Goal: Task Accomplishment & Management: Use online tool/utility

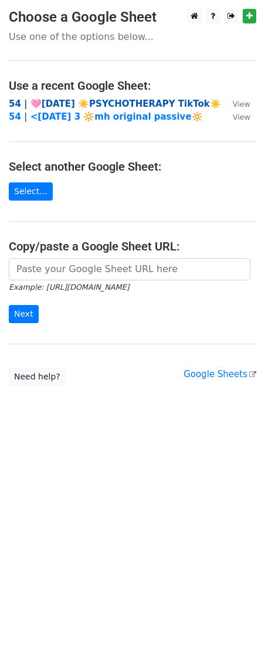
click at [64, 104] on strong "54 | 🩷AUG 8 ☀️PSYCHOTHERAPY TikTok☀️" at bounding box center [115, 103] width 212 height 11
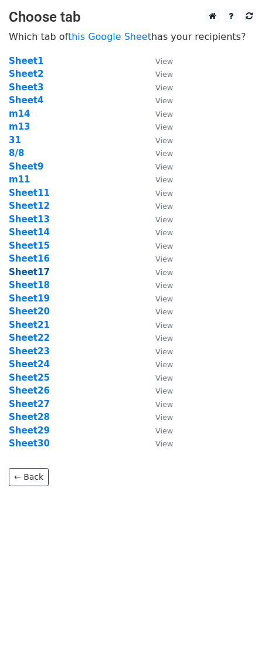
click at [30, 271] on strong "Sheet17" at bounding box center [29, 272] width 41 height 11
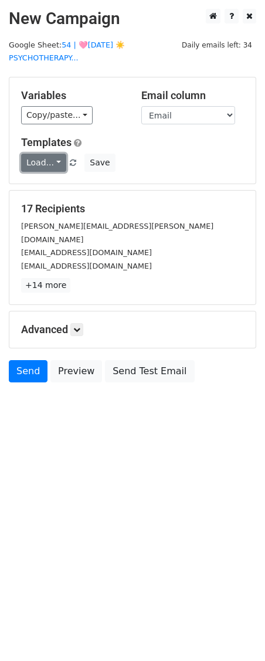
click at [43, 165] on link "Load..." at bounding box center [43, 163] width 45 height 18
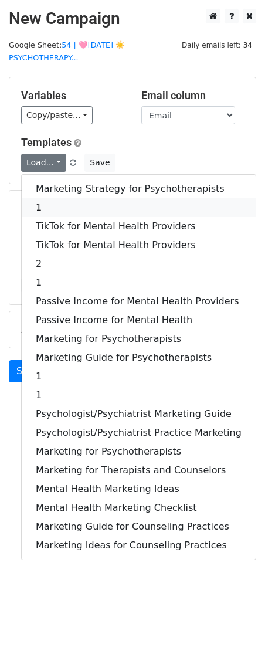
click at [53, 206] on link "1" at bounding box center [139, 207] width 234 height 19
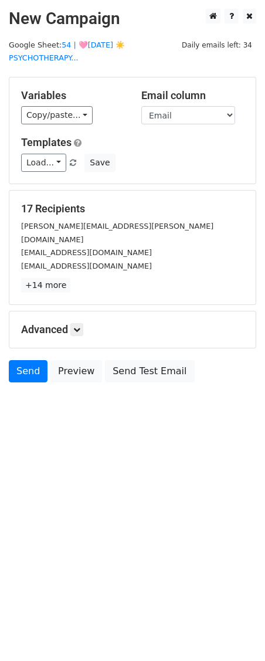
click at [91, 311] on div "Advanced Tracking Track Opens UTM Codes Track Clicks Filters Only include sprea…" at bounding box center [132, 329] width 246 height 36
click at [89, 311] on div "Advanced Tracking Track Opens UTM Codes Track Clicks Filters Only include sprea…" at bounding box center [132, 329] width 246 height 36
click at [83, 323] on link at bounding box center [76, 329] width 13 height 13
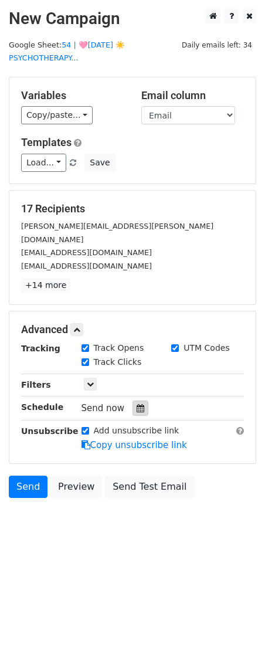
click at [141, 401] on div at bounding box center [140, 407] width 16 height 15
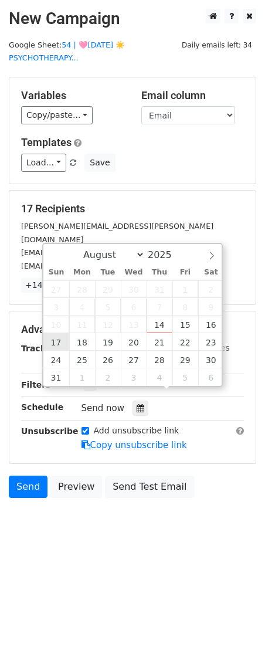
type input "2025-08-17 12:00"
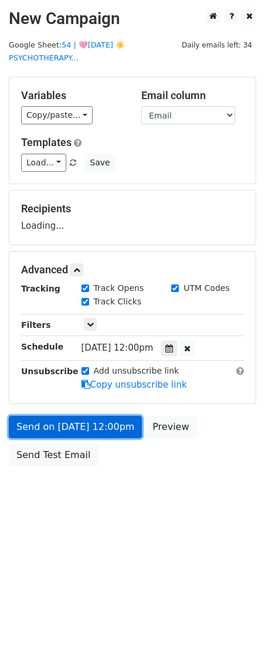
click at [70, 416] on link "Send on Aug 17 at 12:00pm" at bounding box center [75, 427] width 133 height 22
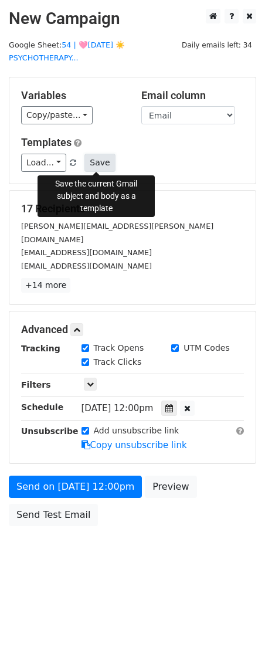
click at [97, 163] on button "Save" at bounding box center [99, 163] width 30 height 18
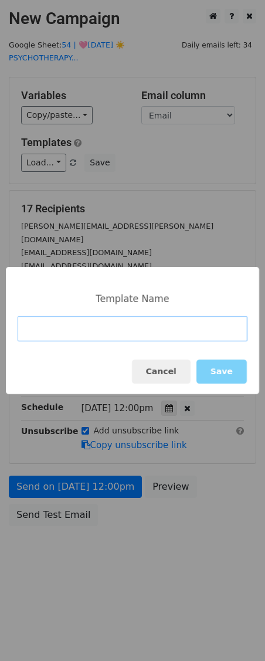
click at [110, 339] on input at bounding box center [133, 328] width 230 height 25
type input "1"
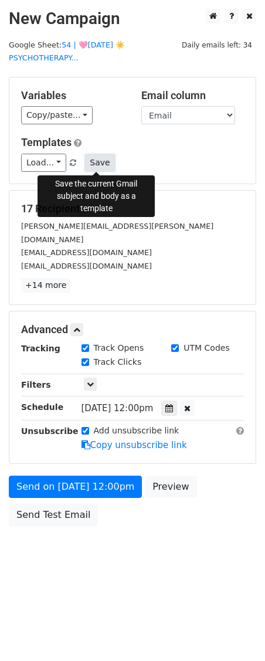
click at [97, 169] on button "Save" at bounding box center [99, 163] width 30 height 18
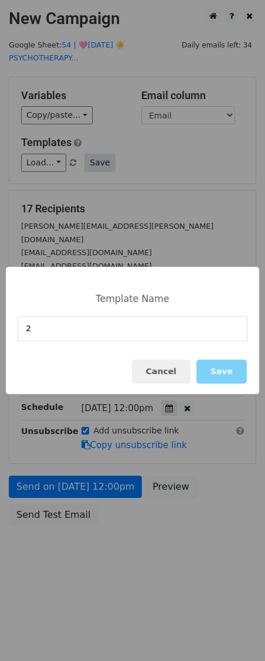
type input "2"
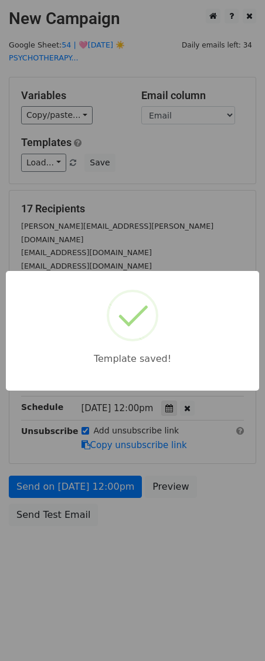
drag, startPoint x: 158, startPoint y: 176, endPoint x: 152, endPoint y: 183, distance: 9.3
click at [158, 176] on div "Template saved!" at bounding box center [132, 330] width 265 height 661
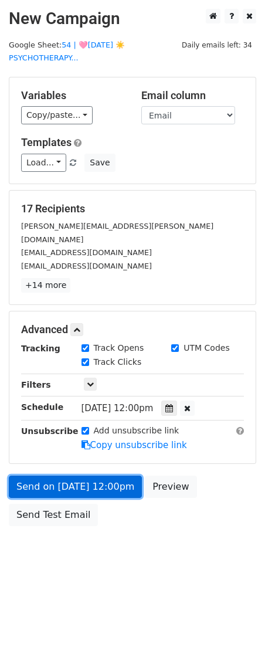
click at [91, 475] on link "Send on Aug 17 at 12:00pm" at bounding box center [75, 486] width 133 height 22
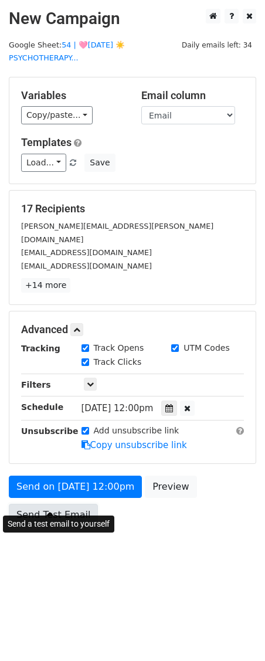
click at [69, 504] on link "Send Test Email" at bounding box center [53, 515] width 89 height 22
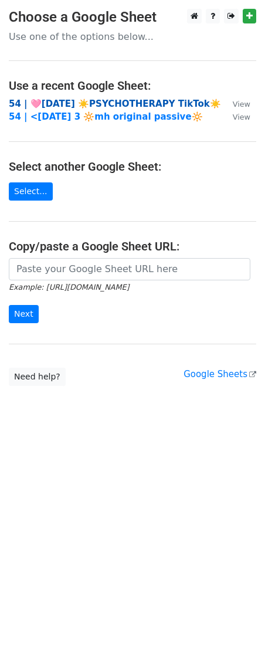
click at [77, 106] on strong "54 | 🩷[DATE] ☀️PSYCHOTHERAPY TikTok☀️" at bounding box center [115, 103] width 212 height 11
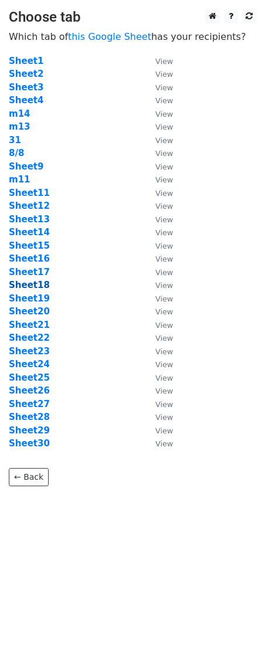
click at [30, 288] on strong "Sheet18" at bounding box center [29, 285] width 41 height 11
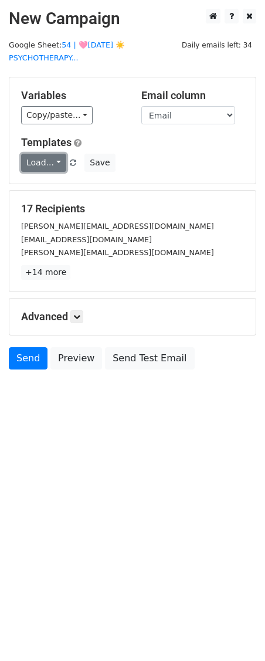
click at [44, 159] on link "Load..." at bounding box center [43, 163] width 45 height 18
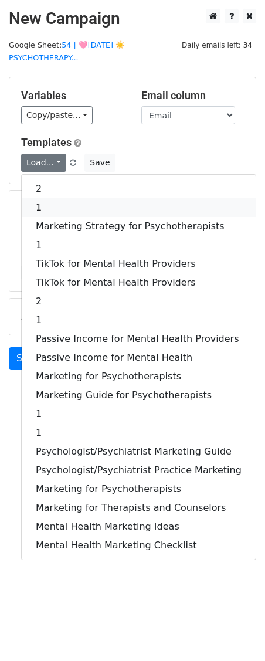
click at [50, 199] on link "1" at bounding box center [139, 207] width 234 height 19
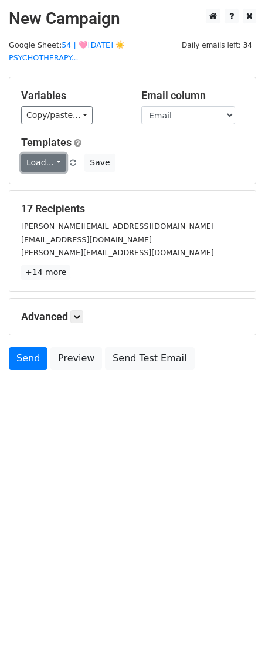
click at [52, 161] on link "Load..." at bounding box center [43, 163] width 45 height 18
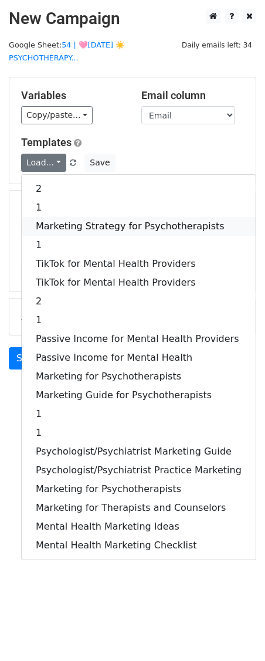
click at [47, 219] on link "Marketing Strategy for Psychotherapists" at bounding box center [139, 226] width 234 height 19
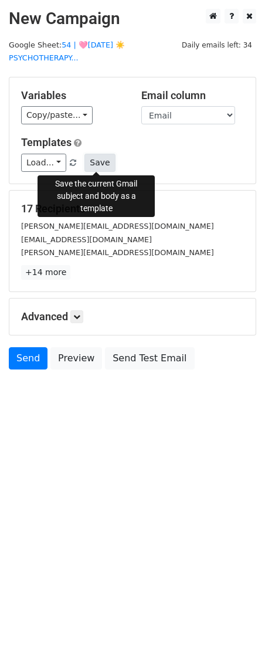
click at [86, 161] on button "Save" at bounding box center [99, 163] width 30 height 18
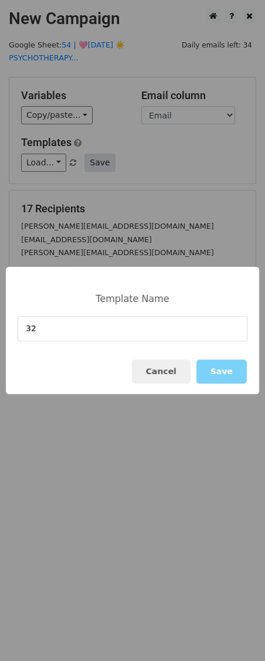
type input "32"
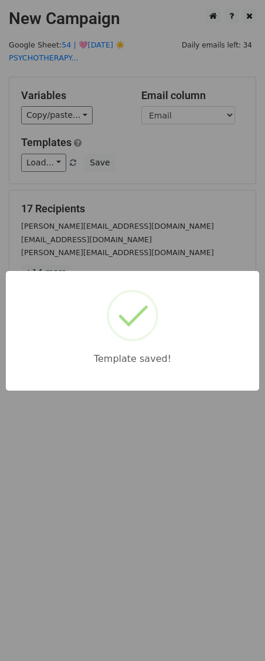
click at [80, 196] on div "Template saved!" at bounding box center [132, 330] width 265 height 661
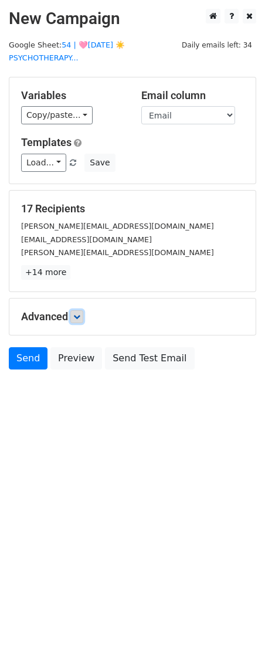
click at [79, 319] on icon at bounding box center [76, 316] width 7 height 7
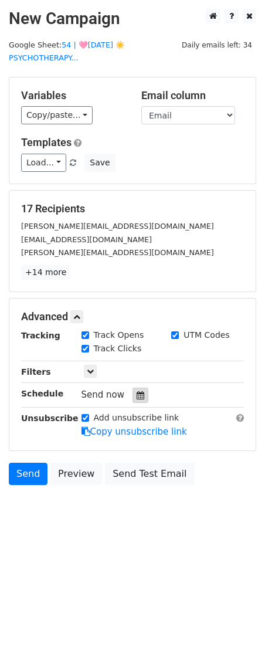
click at [137, 395] on icon at bounding box center [141, 395] width 8 height 8
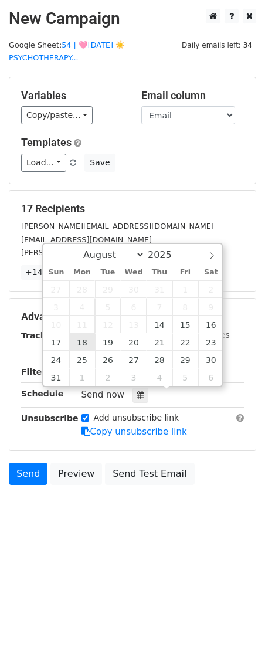
type input "2025-08-18 12:00"
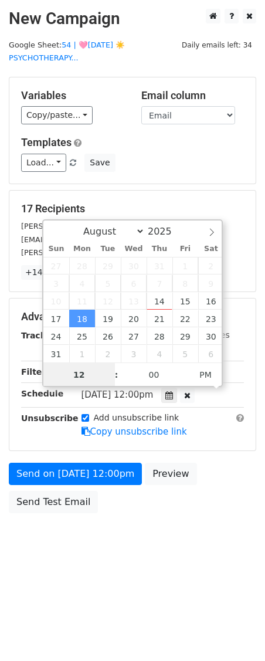
scroll to position [1, 0]
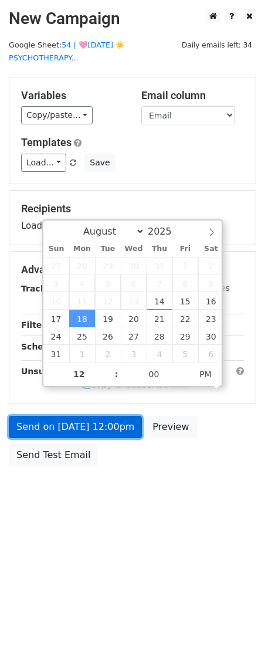
click at [69, 430] on link "Send on Aug 18 at 12:00pm" at bounding box center [75, 427] width 133 height 22
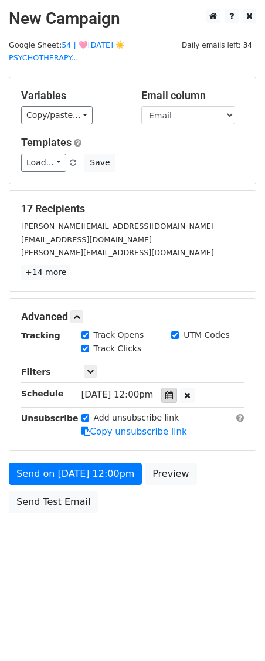
click at [173, 391] on icon at bounding box center [169, 395] width 8 height 8
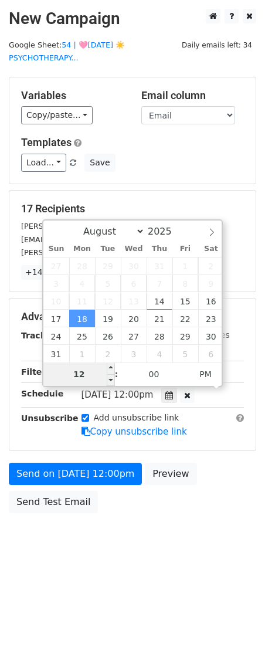
click at [100, 376] on input "12" at bounding box center [79, 373] width 72 height 23
type input "128"
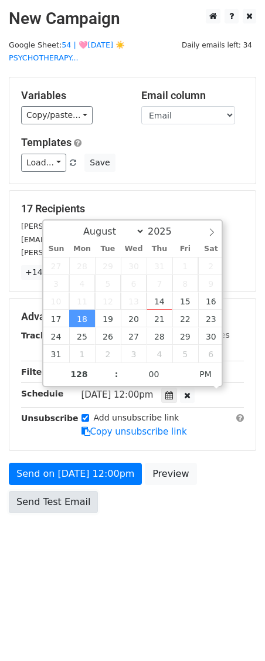
type input "2025-08-18 16:00"
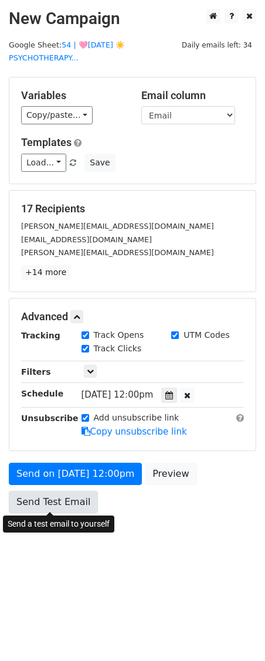
click at [56, 509] on link "Send Test Email" at bounding box center [53, 502] width 89 height 22
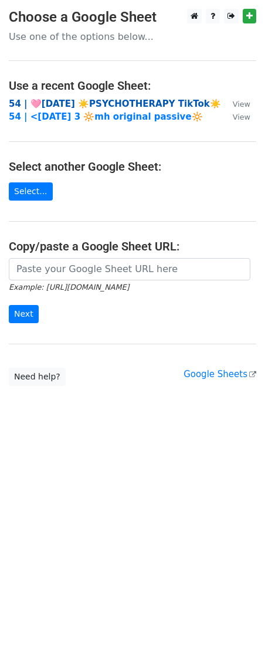
click at [112, 101] on strong "54 | 🩷[DATE] ☀️PSYCHOTHERAPY TikTok☀️" at bounding box center [115, 103] width 212 height 11
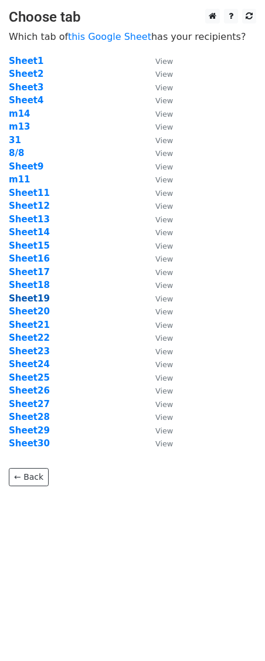
click at [39, 297] on strong "Sheet19" at bounding box center [29, 298] width 41 height 11
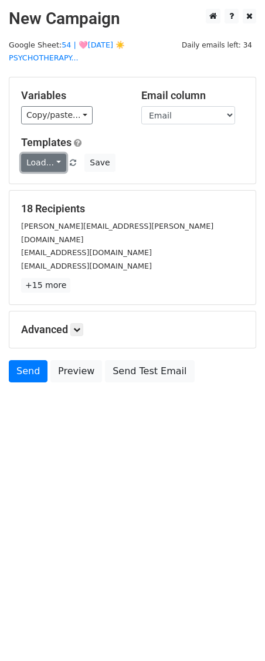
click at [42, 168] on link "Load..." at bounding box center [43, 163] width 45 height 18
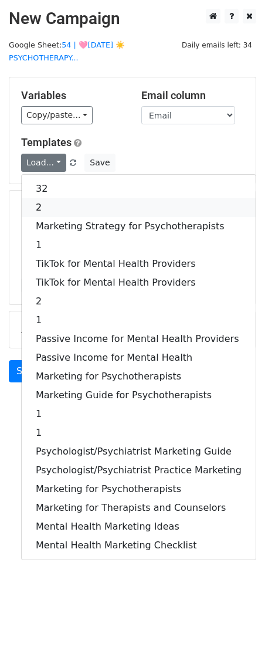
click at [47, 207] on link "2" at bounding box center [139, 207] width 234 height 19
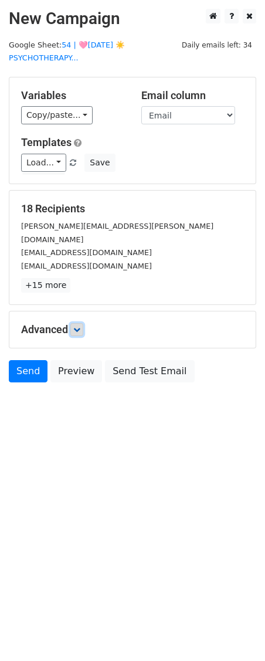
click at [79, 326] on icon at bounding box center [76, 329] width 7 height 7
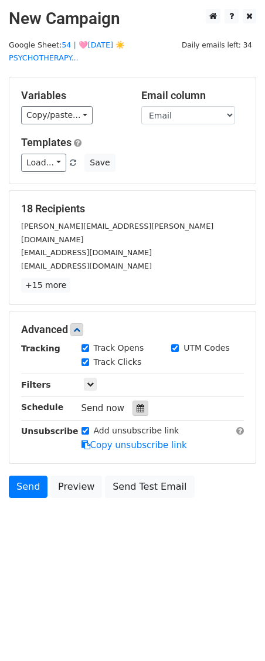
click at [137, 404] on icon at bounding box center [141, 408] width 8 height 8
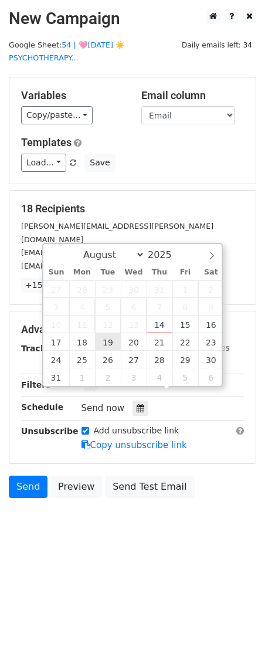
type input "2025-08-19 12:00"
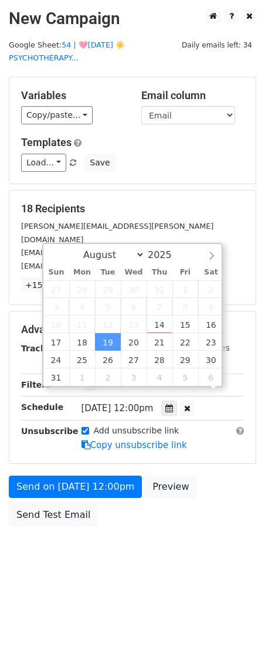
scroll to position [1, 0]
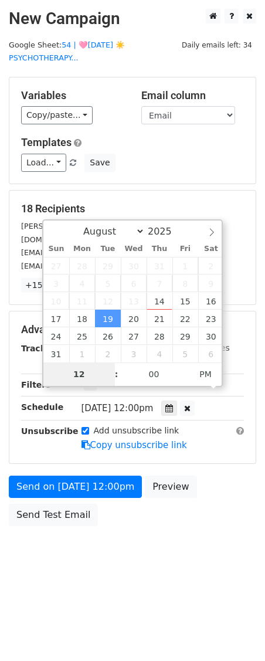
type input "8"
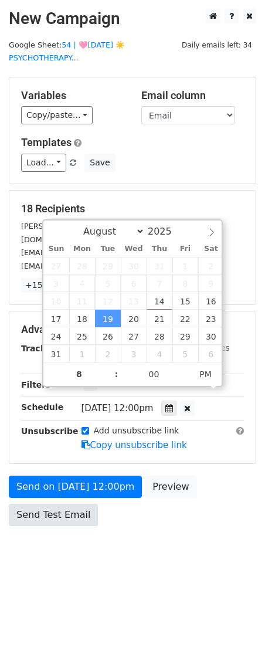
type input "2025-08-19 20:00"
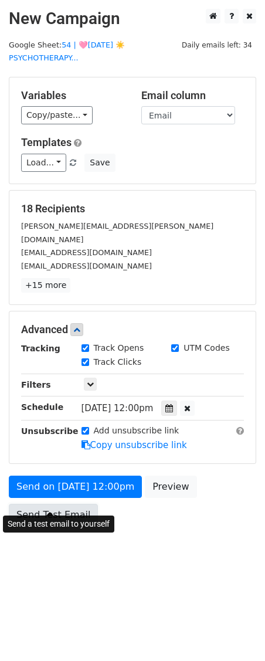
click at [44, 509] on link "Send Test Email" at bounding box center [53, 515] width 89 height 22
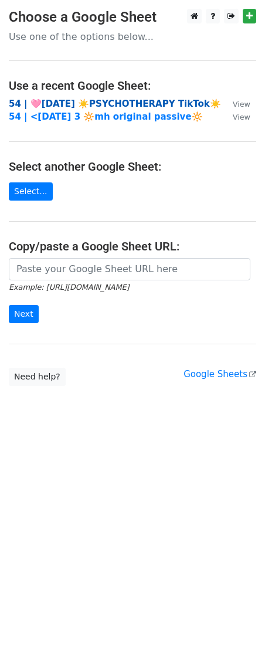
click at [84, 103] on strong "54 | 🩷[DATE] ☀️PSYCHOTHERAPY TikTok☀️" at bounding box center [115, 103] width 212 height 11
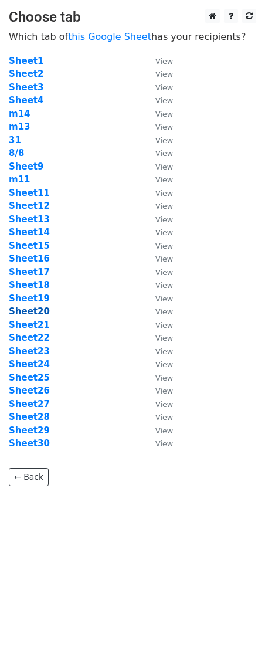
click at [39, 313] on strong "Sheet20" at bounding box center [29, 311] width 41 height 11
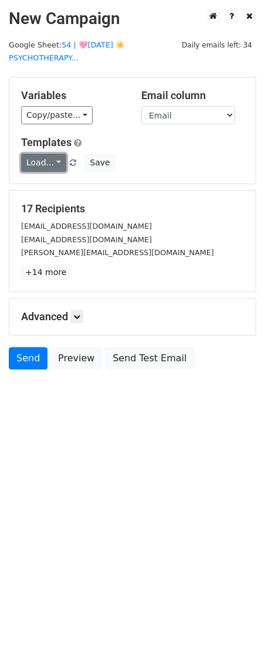
click at [34, 162] on link "Load..." at bounding box center [43, 163] width 45 height 18
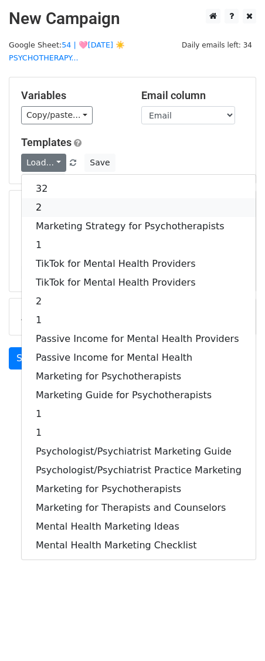
click at [80, 202] on link "2" at bounding box center [139, 207] width 234 height 19
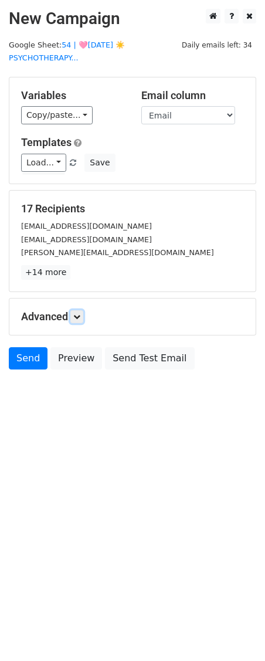
drag, startPoint x: 78, startPoint y: 317, endPoint x: 86, endPoint y: 331, distance: 15.5
click at [78, 317] on icon at bounding box center [76, 316] width 7 height 7
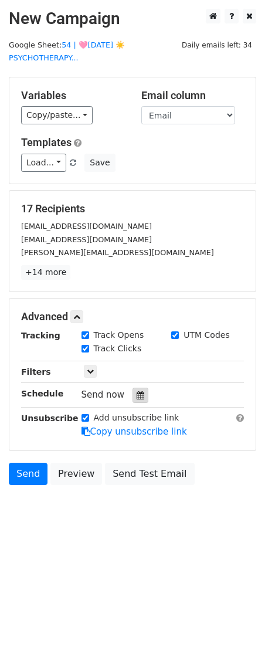
click at [137, 393] on icon at bounding box center [141, 395] width 8 height 8
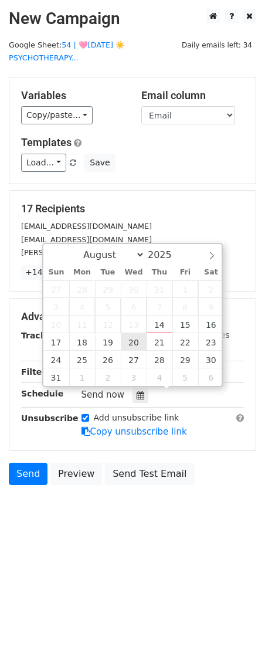
type input "2025-08-20 12:00"
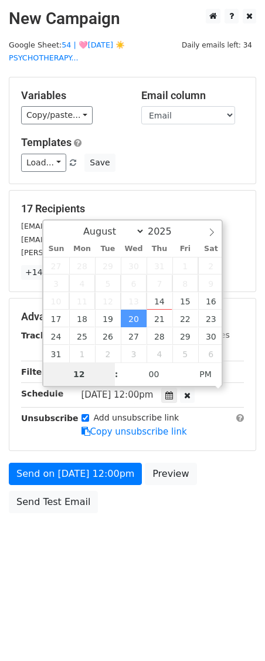
type input "8"
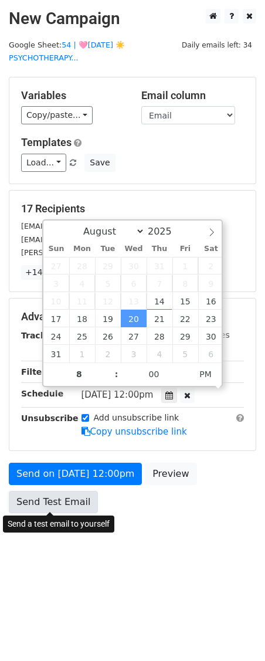
type input "2025-08-20 20:00"
click at [35, 496] on link "Send Test Email" at bounding box center [53, 502] width 89 height 22
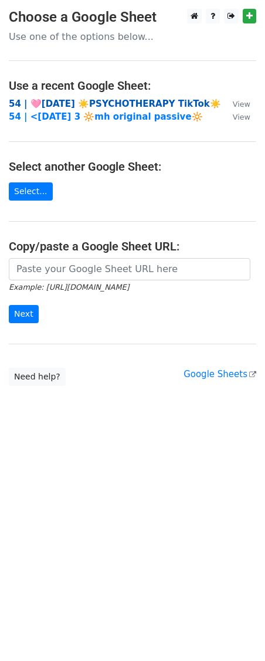
click at [84, 99] on strong "54 | 🩷[DATE] ☀️PSYCHOTHERAPY TikTok☀️" at bounding box center [115, 103] width 212 height 11
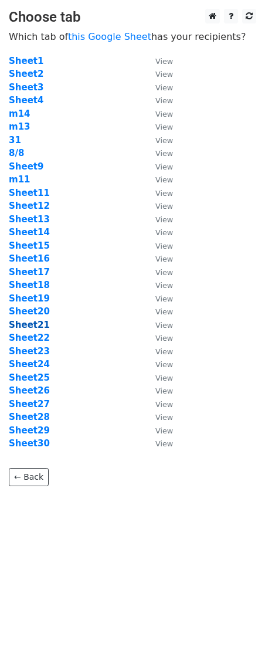
click at [39, 328] on strong "Sheet21" at bounding box center [29, 324] width 41 height 11
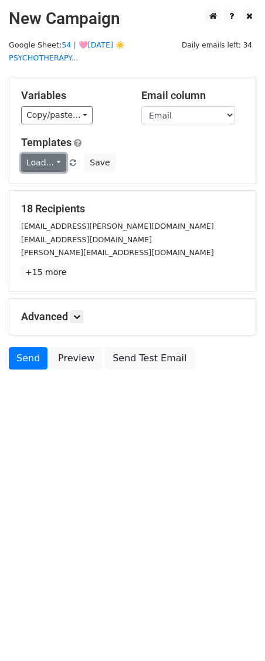
click at [38, 156] on link "Load..." at bounding box center [43, 163] width 45 height 18
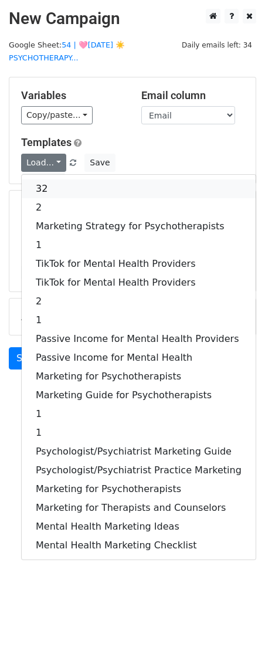
click at [53, 183] on link "32" at bounding box center [139, 188] width 234 height 19
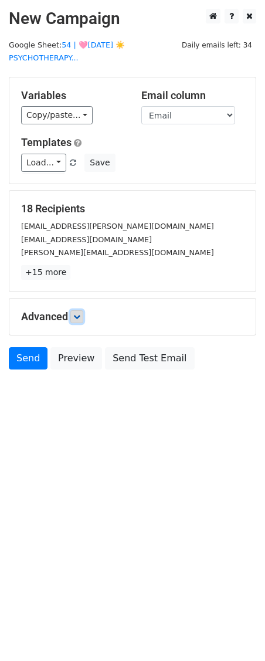
click at [77, 320] on link at bounding box center [76, 316] width 13 height 13
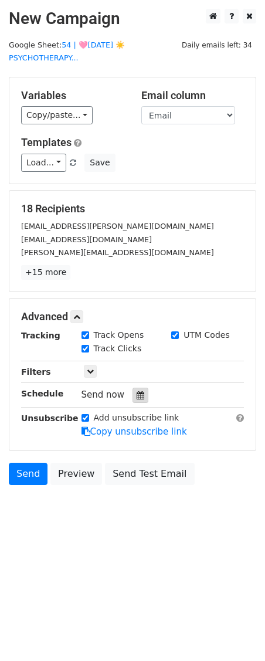
click at [132, 395] on div at bounding box center [140, 394] width 16 height 15
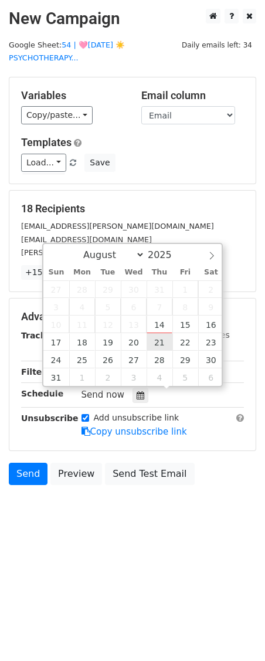
type input "2025-08-21 12:00"
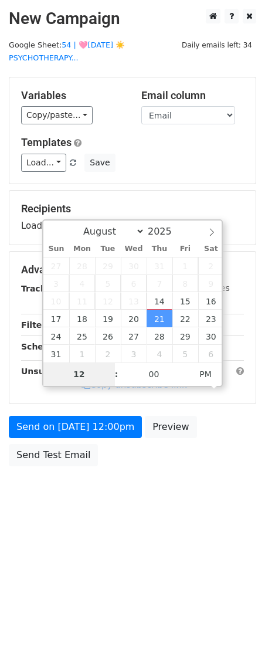
type input "9"
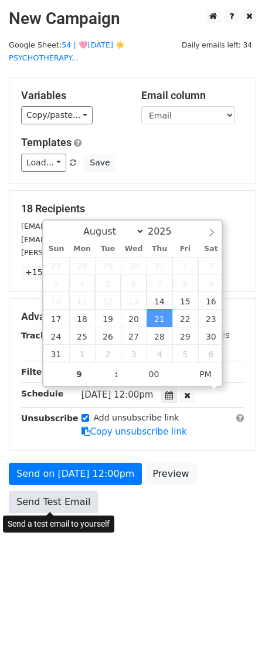
type input "2025-08-21 21:00"
click at [55, 498] on link "Send Test Email" at bounding box center [53, 502] width 89 height 22
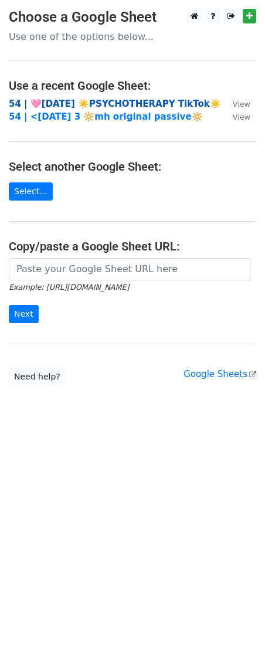
click at [67, 106] on strong "54 | 🩷[DATE] ☀️PSYCHOTHERAPY TikTok☀️" at bounding box center [115, 103] width 212 height 11
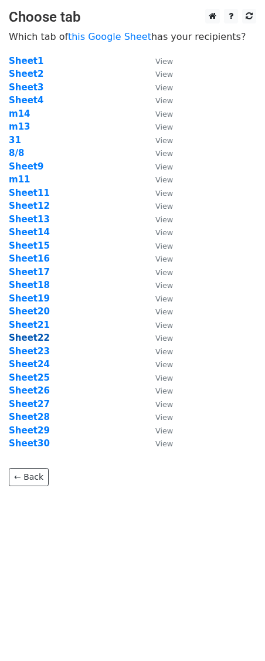
click at [34, 341] on strong "Sheet22" at bounding box center [29, 337] width 41 height 11
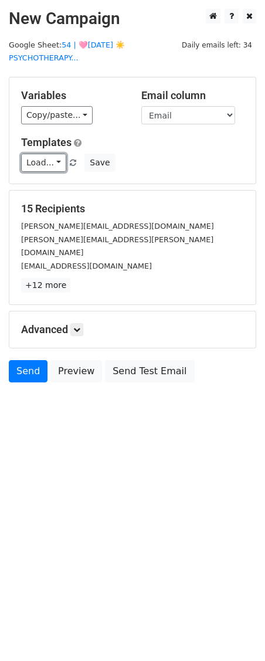
click at [45, 166] on link "Load..." at bounding box center [43, 163] width 45 height 18
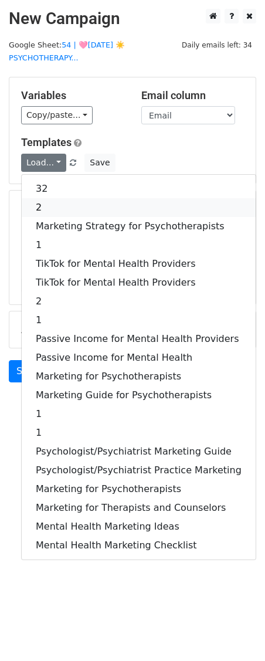
click at [46, 200] on link "2" at bounding box center [139, 207] width 234 height 19
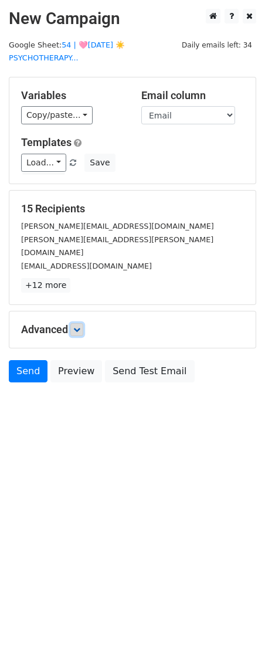
click at [78, 326] on icon at bounding box center [76, 329] width 7 height 7
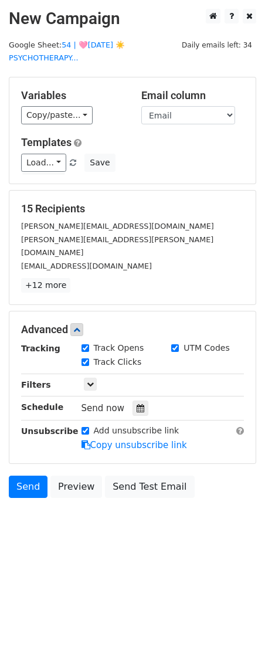
click at [133, 400] on div at bounding box center [140, 407] width 16 height 15
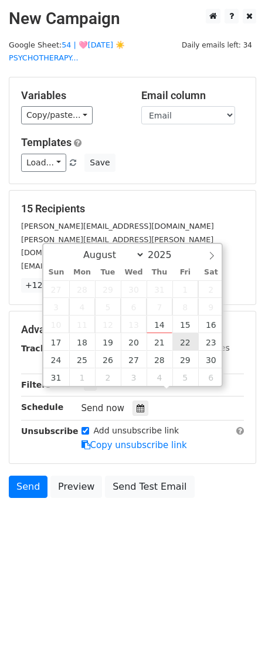
type input "[DATE] 12:00"
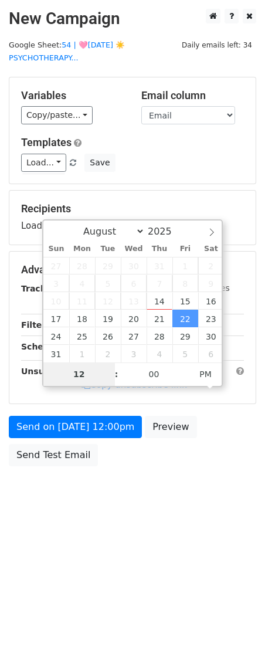
type input "8"
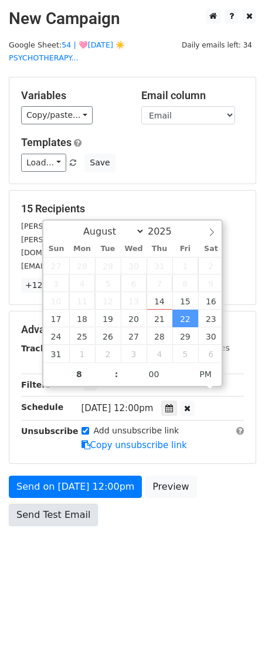
type input "[DATE] 20:00"
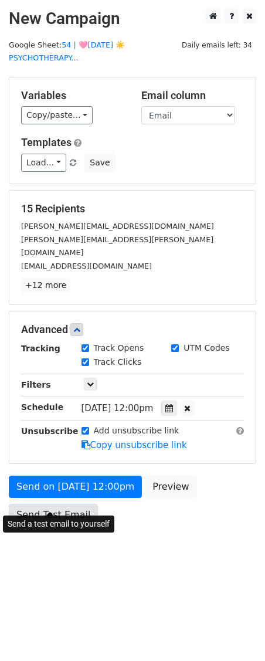
click at [61, 504] on link "Send Test Email" at bounding box center [53, 515] width 89 height 22
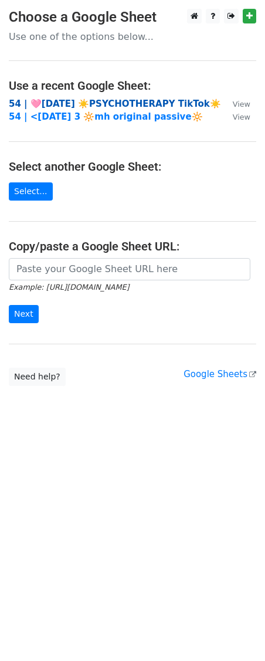
click at [39, 101] on strong "54 | 🩷AUG 8 ☀️PSYCHOTHERAPY TikTok☀️" at bounding box center [115, 103] width 212 height 11
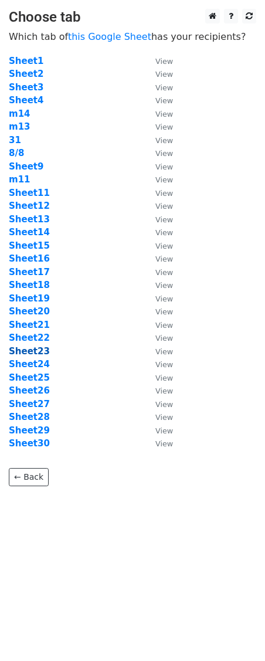
click at [40, 351] on strong "Sheet23" at bounding box center [29, 351] width 41 height 11
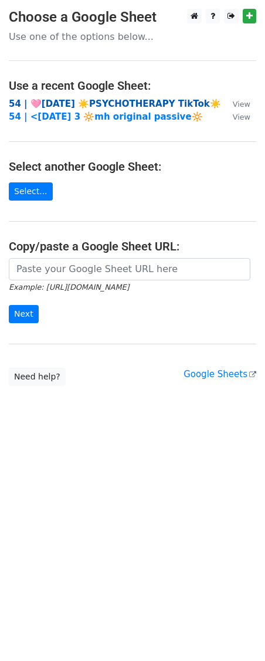
click at [76, 100] on strong "54 | 🩷[DATE] ☀️PSYCHOTHERAPY TikTok☀️" at bounding box center [115, 103] width 212 height 11
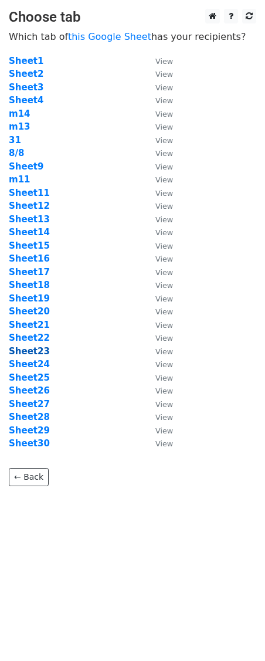
click at [18, 348] on strong "Sheet23" at bounding box center [29, 351] width 41 height 11
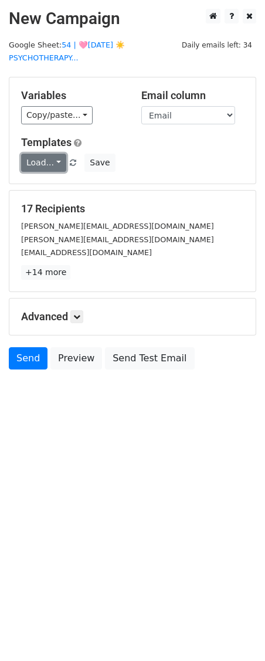
click at [53, 161] on link "Load..." at bounding box center [43, 163] width 45 height 18
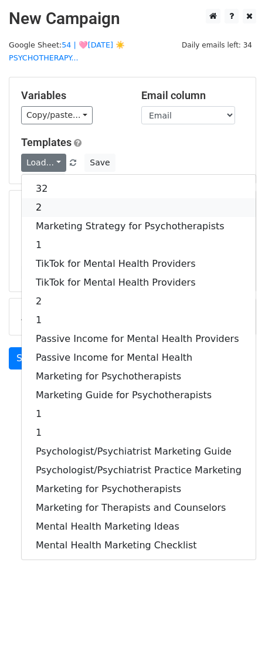
click at [52, 201] on link "2" at bounding box center [139, 207] width 234 height 19
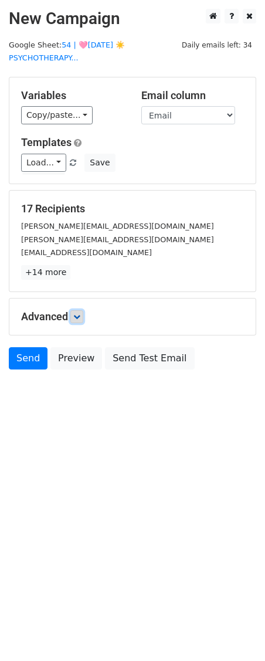
click at [77, 314] on icon at bounding box center [76, 316] width 7 height 7
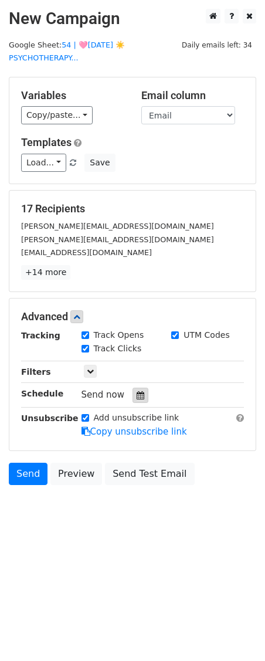
click at [132, 387] on div at bounding box center [140, 394] width 16 height 15
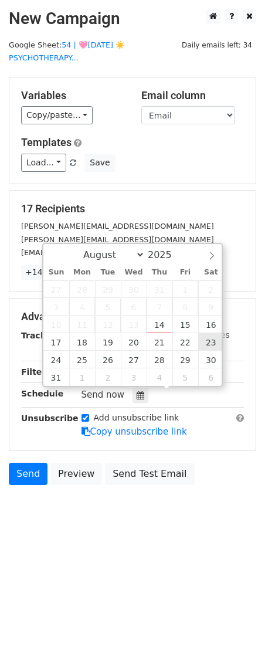
type input "[DATE] 12:00"
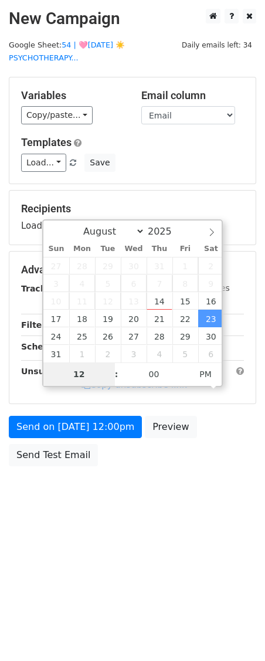
type input "9"
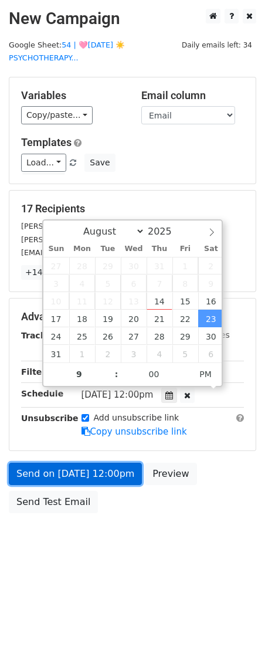
type input "[DATE] 21:00"
click at [51, 474] on link "Send on [DATE] 12:00pm" at bounding box center [75, 474] width 133 height 22
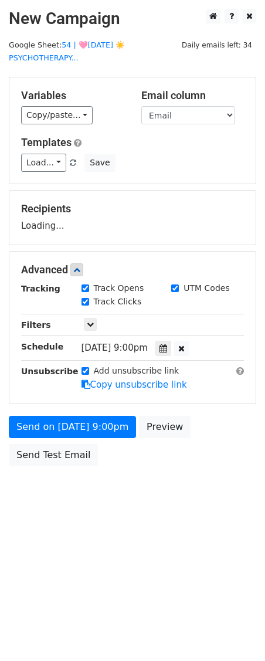
click at [49, 466] on div "Send on Aug 23 at 9:00pm Preview Send Test Email" at bounding box center [132, 444] width 265 height 56
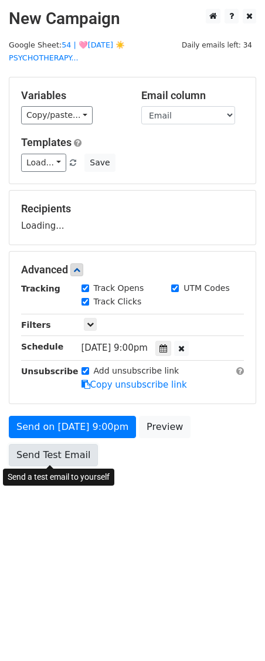
click at [55, 460] on link "Send Test Email" at bounding box center [53, 455] width 89 height 22
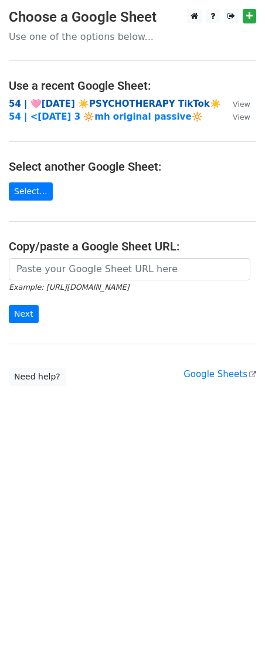
click at [64, 98] on strong "54 | 🩷AUG 8 ☀️PSYCHOTHERAPY TikTok☀️" at bounding box center [115, 103] width 212 height 11
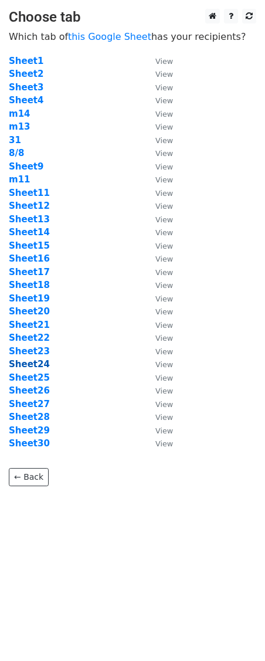
click at [28, 360] on strong "Sheet24" at bounding box center [29, 364] width 41 height 11
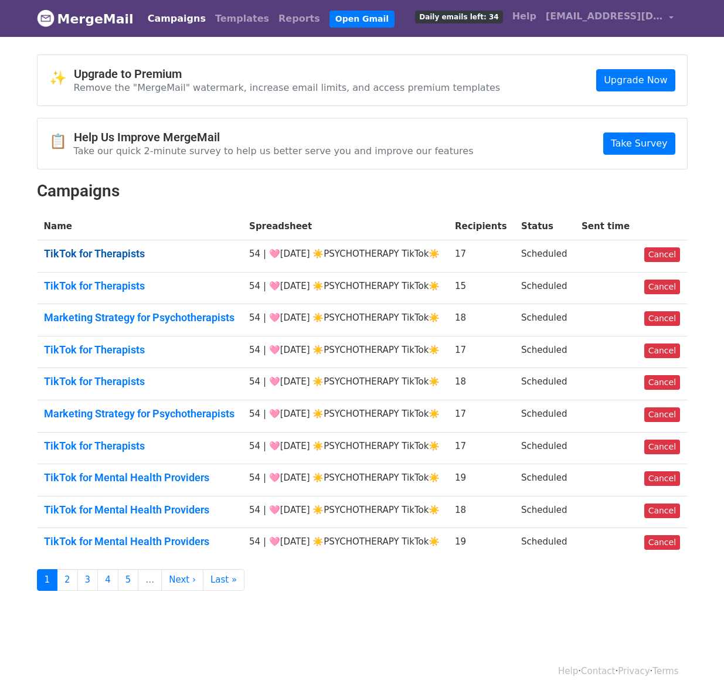
click at [112, 247] on link "TikTok for Therapists" at bounding box center [140, 253] width 192 height 13
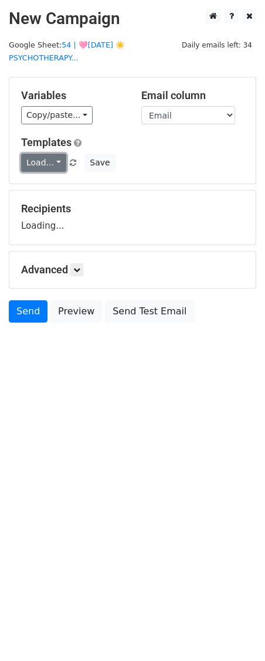
click at [37, 166] on link "Load..." at bounding box center [43, 163] width 45 height 18
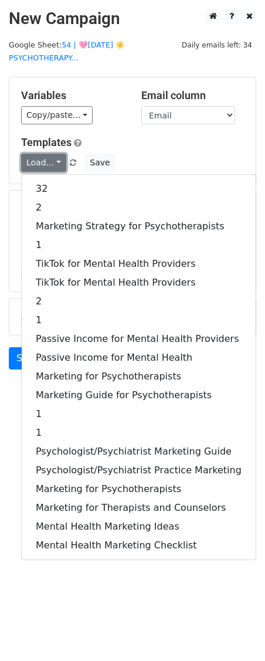
click at [37, 166] on link "Load..." at bounding box center [43, 163] width 45 height 18
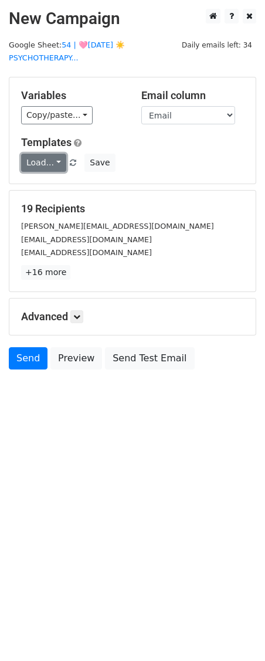
click at [37, 166] on link "Load..." at bounding box center [43, 163] width 45 height 18
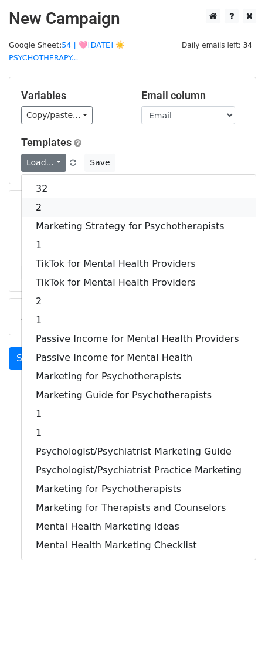
click at [39, 203] on link "2" at bounding box center [139, 207] width 234 height 19
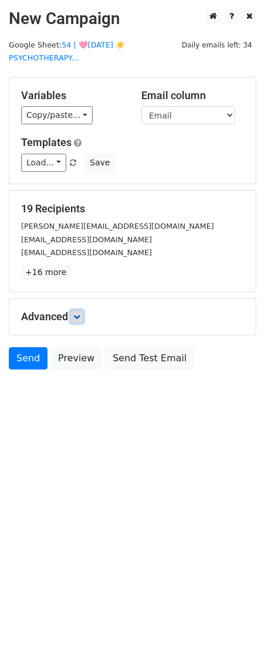
click at [74, 315] on link at bounding box center [76, 316] width 13 height 13
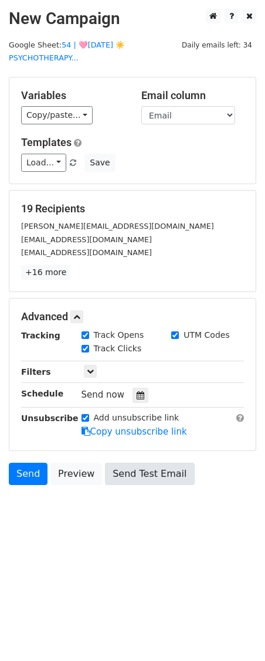
click at [132, 395] on div at bounding box center [140, 394] width 16 height 15
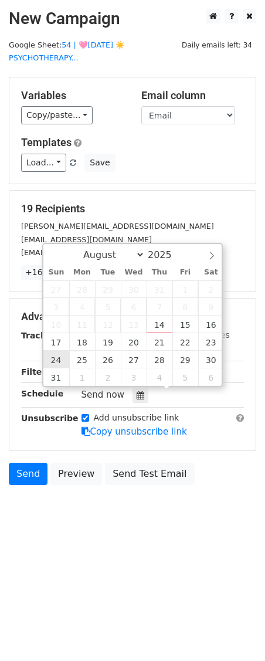
type input "2025-08-24 12:00"
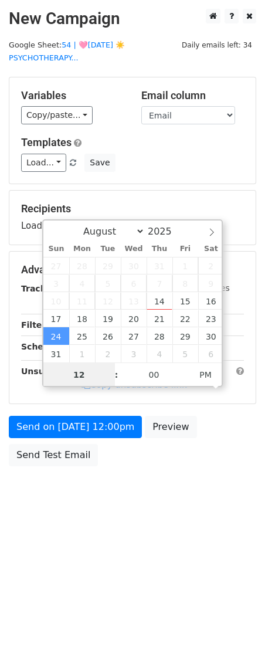
scroll to position [1, 0]
type input "8"
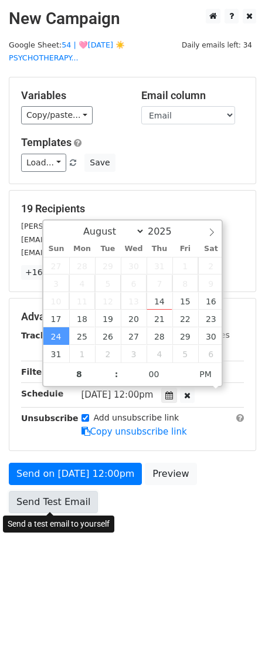
type input "2025-08-24 20:00"
click at [36, 491] on link "Send Test Email" at bounding box center [53, 502] width 89 height 22
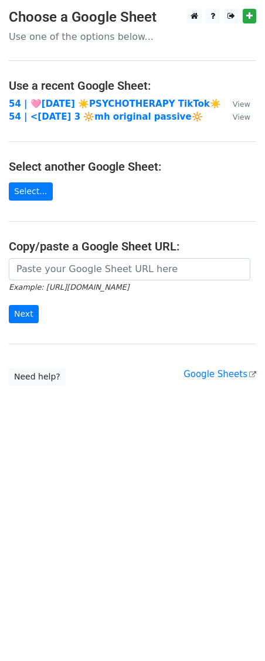
click at [87, 97] on td "54 | 🩷AUG 8 ☀️PSYCHOTHERAPY TikTok☀️" at bounding box center [115, 103] width 212 height 13
click at [84, 100] on strong "54 | 🩷AUG 8 ☀️PSYCHOTHERAPY TikTok☀️" at bounding box center [115, 103] width 212 height 11
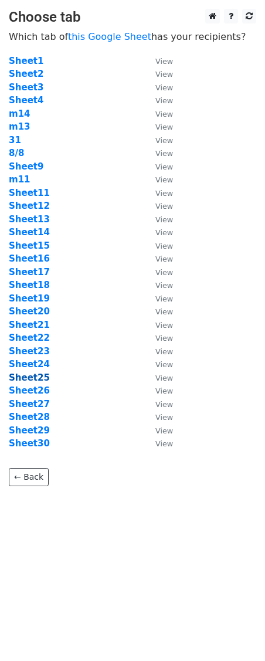
click at [29, 375] on strong "Sheet25" at bounding box center [29, 377] width 41 height 11
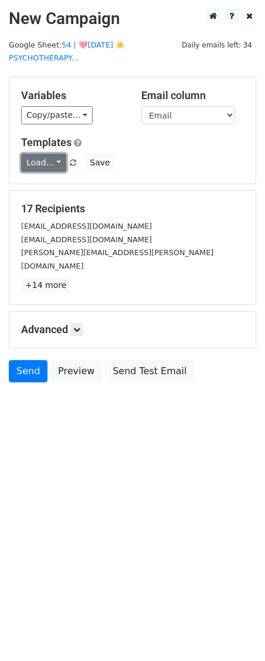
click at [40, 159] on link "Load..." at bounding box center [43, 163] width 45 height 18
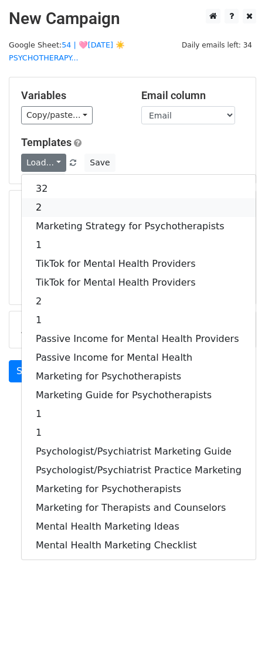
click at [50, 200] on link "2" at bounding box center [139, 207] width 234 height 19
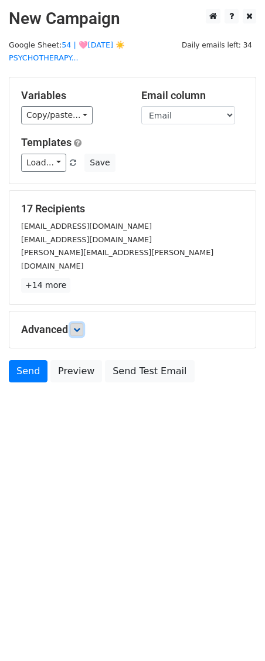
click at [79, 326] on icon at bounding box center [76, 329] width 7 height 7
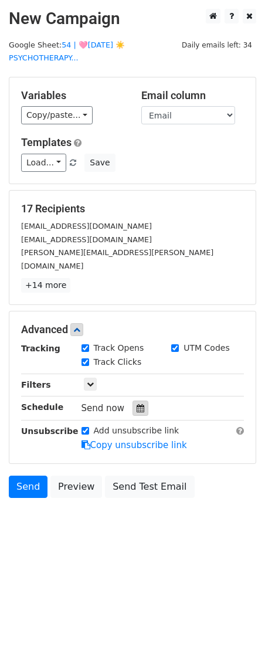
click at [137, 404] on icon at bounding box center [141, 408] width 8 height 8
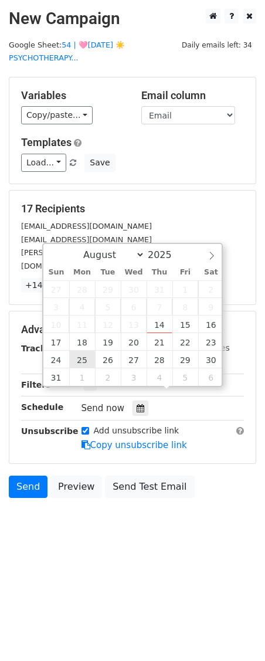
type input "2025-08-25 12:00"
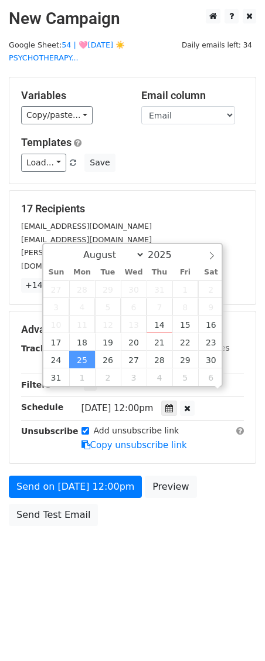
scroll to position [1, 0]
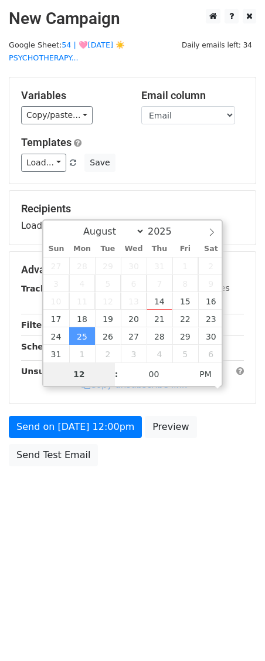
type input "9"
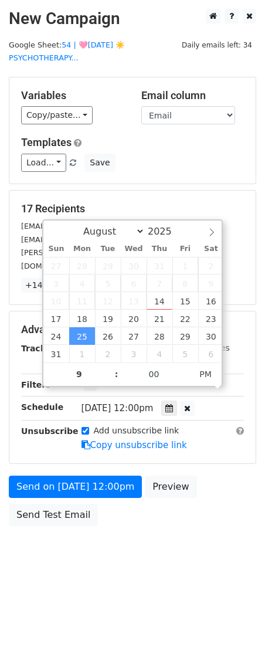
type input "2025-08-25 21:00"
click at [61, 526] on body "New Campaign Daily emails left: 34 Google Sheet: 54 | 🩷AUG 8 ☀️PSYCHOTHERAPY...…" at bounding box center [132, 294] width 265 height 570
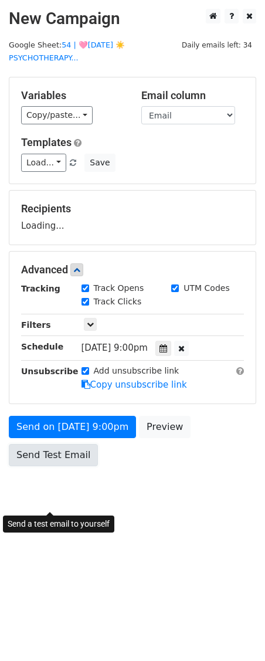
click at [61, 509] on body "New Campaign Daily emails left: 34 Google Sheet: 54 | 🩷[DATE] ☀️PSYCHOTHERAPY..…" at bounding box center [132, 264] width 265 height 510
click at [33, 454] on link "Send Test Email" at bounding box center [53, 455] width 89 height 22
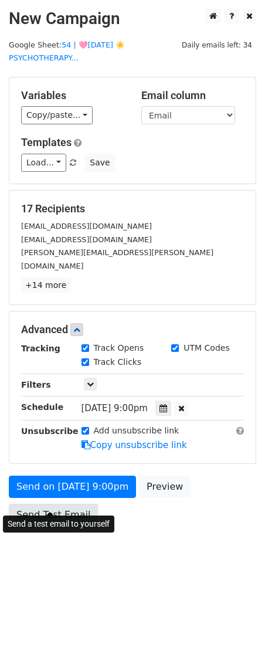
click at [35, 504] on link "Send Test Email" at bounding box center [53, 515] width 89 height 22
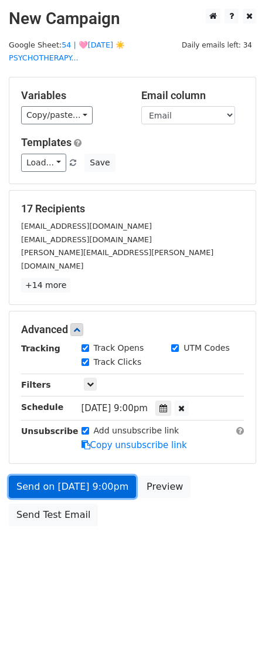
click at [41, 475] on link "Send on Aug 25 at 9:00pm" at bounding box center [72, 486] width 127 height 22
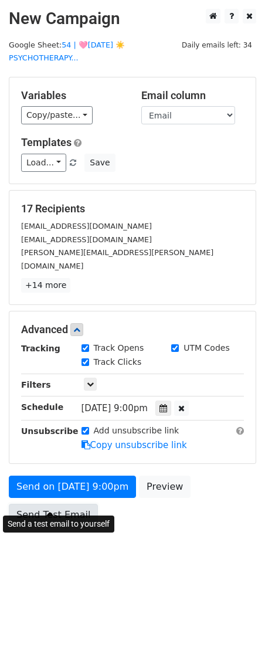
click at [38, 504] on link "Send Test Email" at bounding box center [53, 515] width 89 height 22
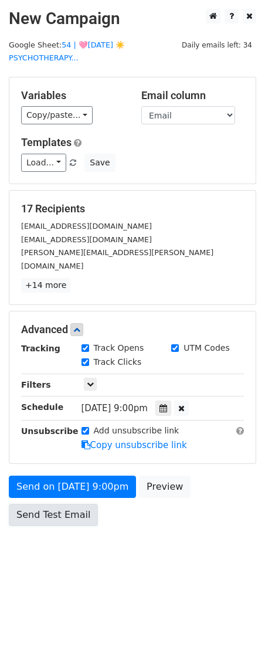
click at [38, 504] on link "Send Test Email" at bounding box center [53, 515] width 89 height 22
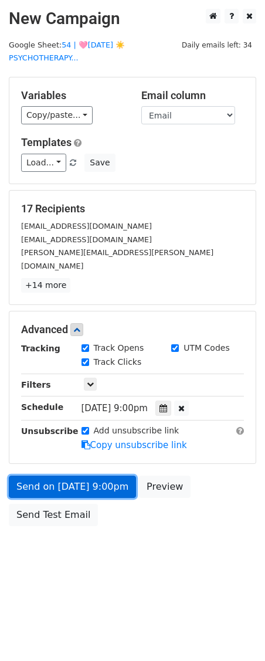
click at [38, 477] on link "Send on Aug 25 at 9:00pm" at bounding box center [72, 486] width 127 height 22
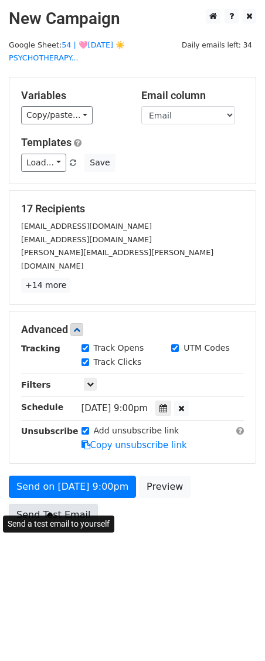
click at [38, 504] on link "Send Test Email" at bounding box center [53, 515] width 89 height 22
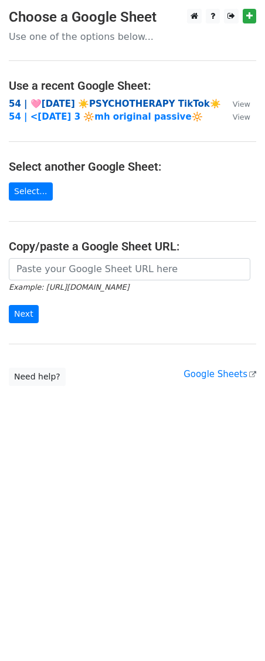
click at [77, 99] on strong "54 | 🩷[DATE] ☀️PSYCHOTHERAPY TikTok☀️" at bounding box center [115, 103] width 212 height 11
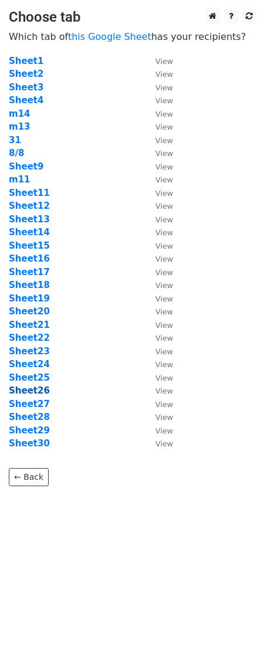
click at [35, 394] on strong "Sheet26" at bounding box center [29, 390] width 41 height 11
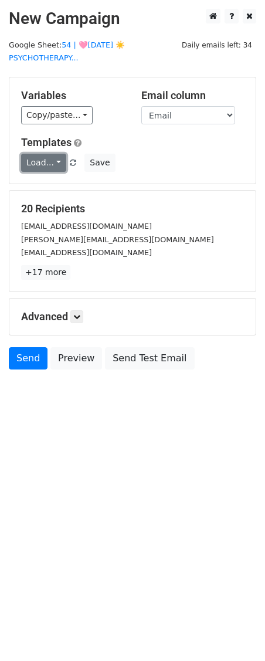
click at [52, 161] on link "Load..." at bounding box center [43, 163] width 45 height 18
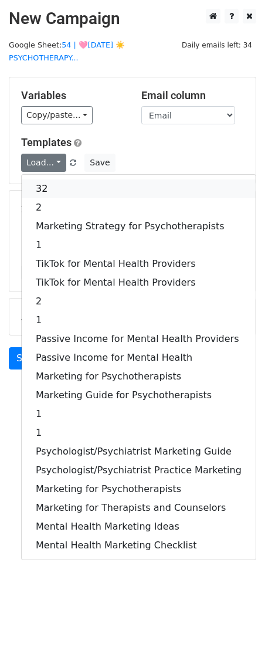
click at [53, 190] on link "32" at bounding box center [139, 188] width 234 height 19
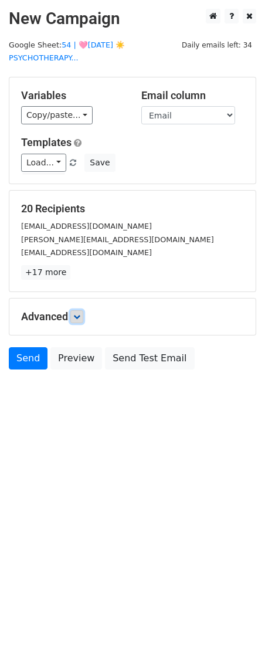
click at [77, 316] on icon at bounding box center [76, 316] width 7 height 7
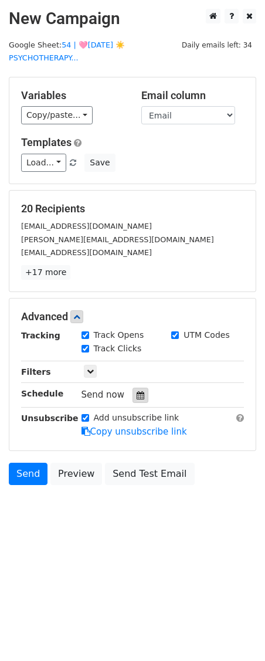
click at [137, 391] on icon at bounding box center [141, 395] width 8 height 8
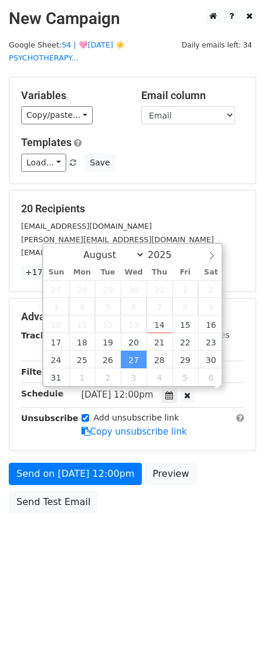
scroll to position [1, 0]
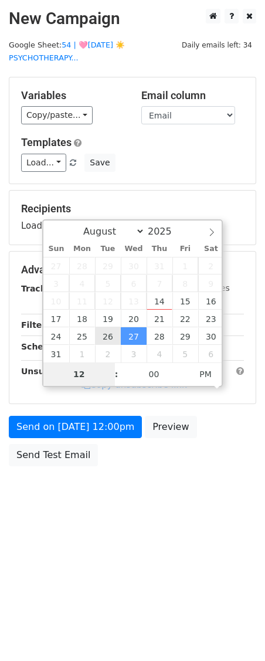
type input "[DATE] 12:00"
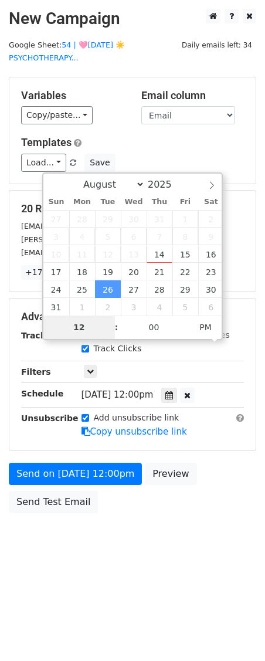
type input "9"
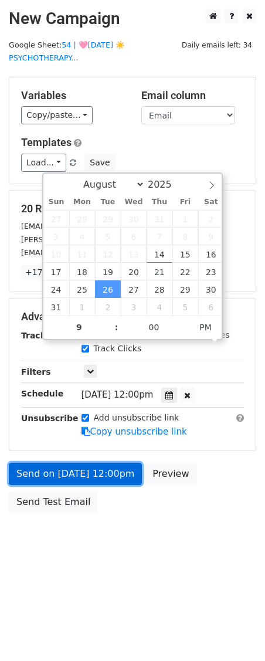
type input "[DATE] 21:00"
click at [58, 472] on link "Send on [DATE] 12:00pm" at bounding box center [75, 474] width 133 height 22
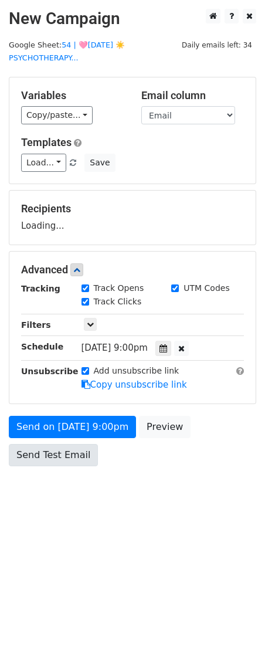
drag, startPoint x: 57, startPoint y: 492, endPoint x: 57, endPoint y: 463, distance: 28.7
click at [57, 488] on body "New Campaign Daily emails left: 34 Google Sheet: 54 | 🩷[DATE] ☀️PSYCHOTHERAPY..…" at bounding box center [132, 264] width 265 height 510
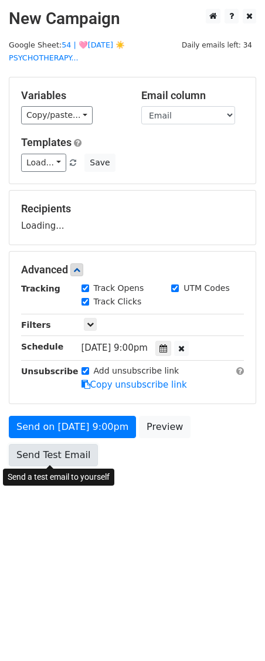
click at [57, 461] on link "Send Test Email" at bounding box center [53, 455] width 89 height 22
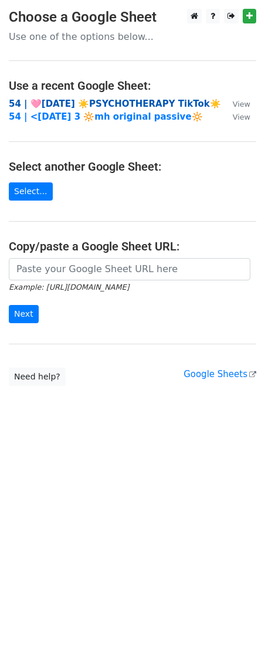
click at [67, 103] on strong "54 | 🩷[DATE] ☀️PSYCHOTHERAPY TikTok☀️" at bounding box center [115, 103] width 212 height 11
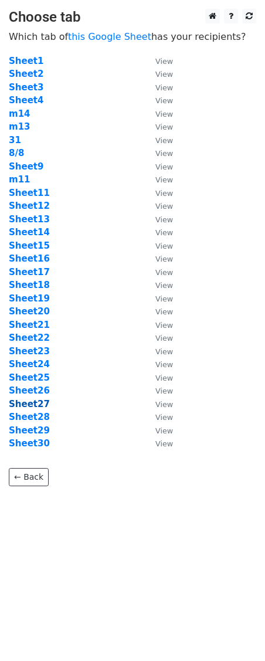
click at [40, 404] on strong "Sheet27" at bounding box center [29, 404] width 41 height 11
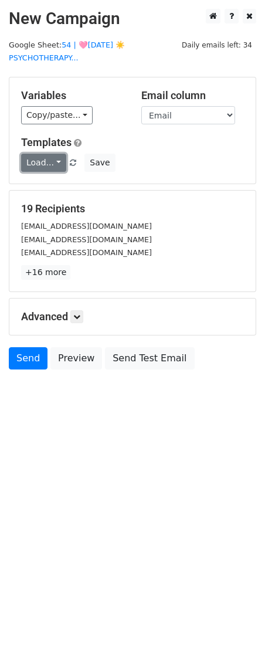
click at [48, 164] on link "Load..." at bounding box center [43, 163] width 45 height 18
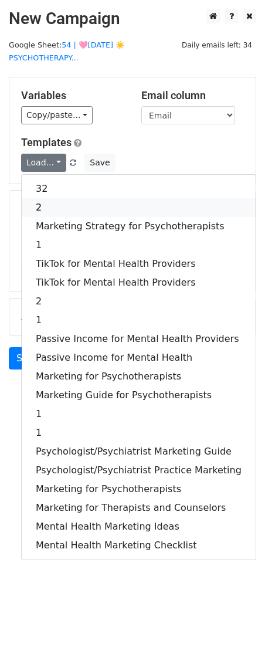
click at [48, 206] on link "2" at bounding box center [139, 207] width 234 height 19
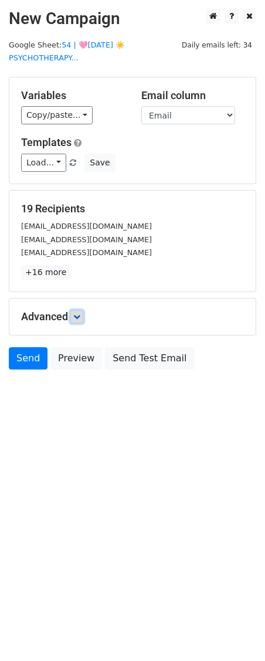
click at [79, 315] on icon at bounding box center [76, 316] width 7 height 7
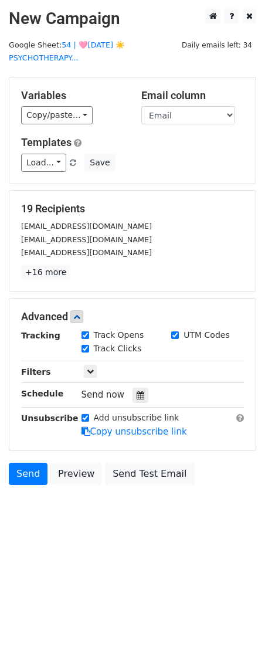
click at [137, 389] on div at bounding box center [140, 394] width 16 height 15
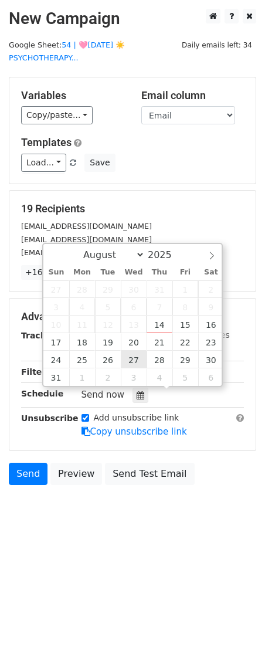
type input "2025-08-27 12:00"
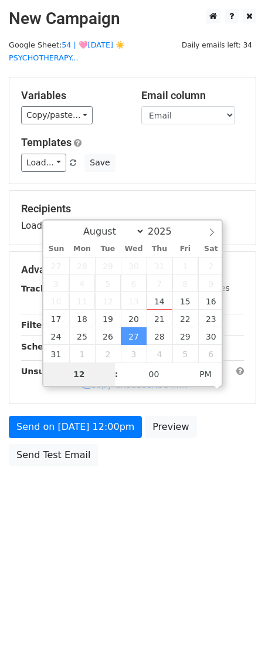
type input "9"
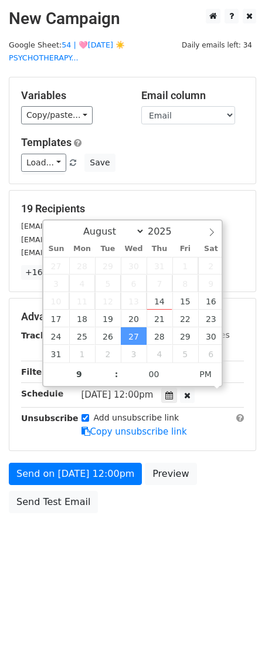
type input "2025-08-27 21:00"
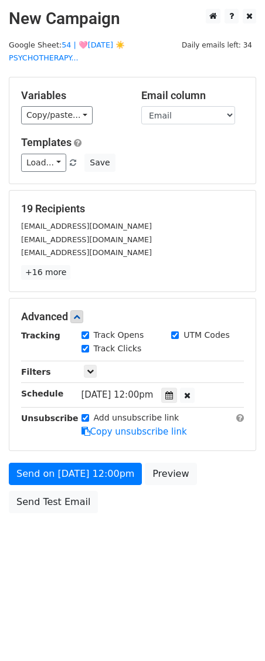
click at [56, 489] on div "Send on Aug 27 at 12:00pm Preview Send Test Email" at bounding box center [132, 491] width 265 height 56
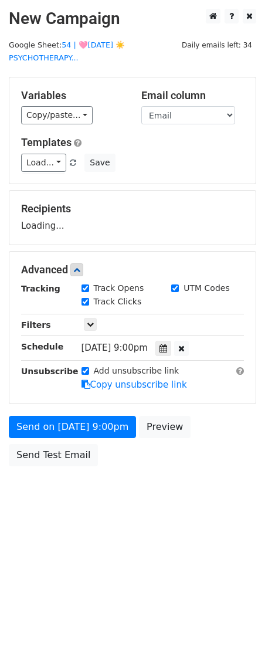
click at [39, 487] on body "New Campaign Daily emails left: 34 Google Sheet: 54 | 🩷AUG 8 ☀️PSYCHOTHERAPY...…" at bounding box center [132, 264] width 265 height 510
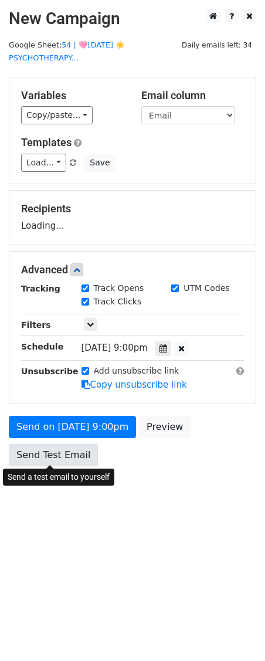
click at [56, 445] on link "Send Test Email" at bounding box center [53, 455] width 89 height 22
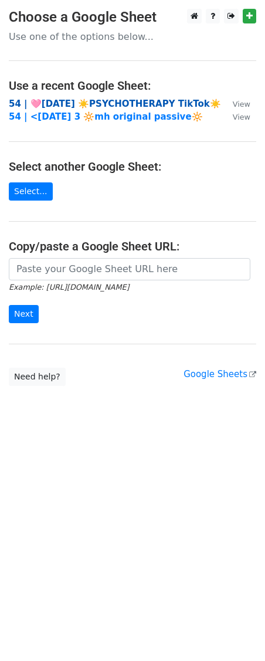
click at [79, 104] on strong "54 | 🩷[DATE] ☀️PSYCHOTHERAPY TikTok☀️" at bounding box center [115, 103] width 212 height 11
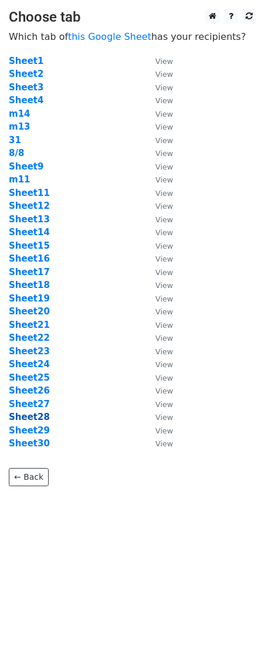
click at [29, 412] on strong "Sheet28" at bounding box center [29, 417] width 41 height 11
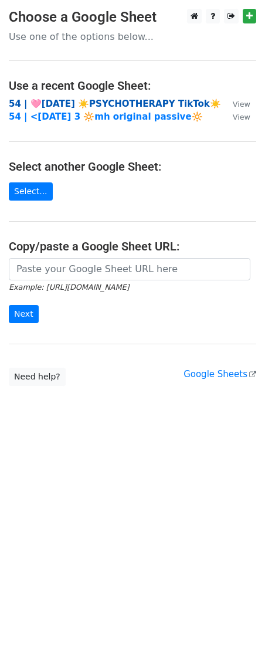
click at [75, 103] on strong "54 | 🩷[DATE] ☀️PSYCHOTHERAPY TikTok☀️" at bounding box center [115, 103] width 212 height 11
